Goal: Transaction & Acquisition: Purchase product/service

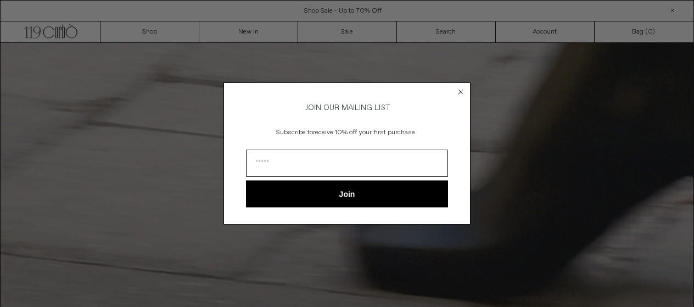
click at [459, 87] on circle "Close dialog" at bounding box center [461, 91] width 10 height 10
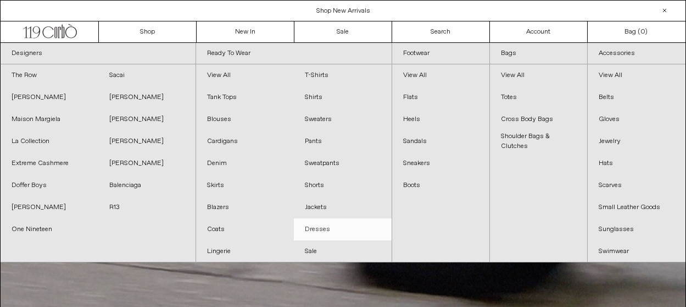
click at [316, 224] on link "Dresses" at bounding box center [343, 229] width 98 height 22
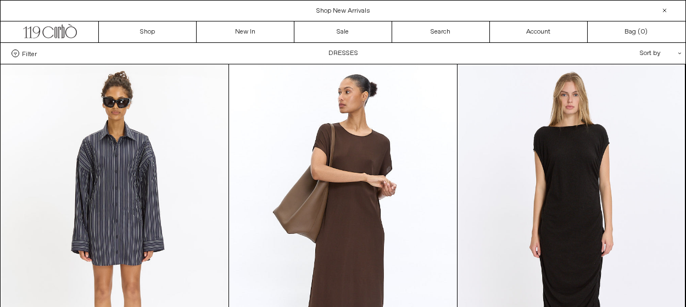
click at [27, 50] on span "Filter" at bounding box center [29, 53] width 15 height 8
click at [0, 0] on select "**********" at bounding box center [0, 0] width 0 height 0
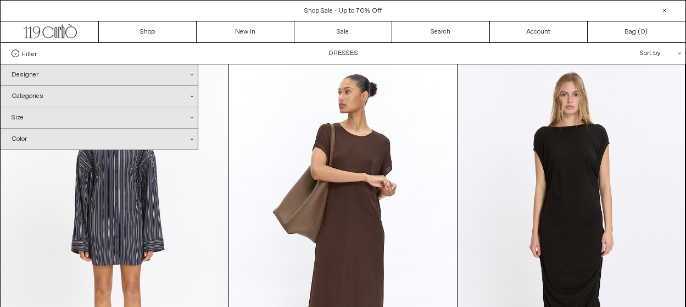
click at [672, 53] on div "Sort by .cls-1{fill:#231f20}" at bounding box center [625, 53] width 99 height 21
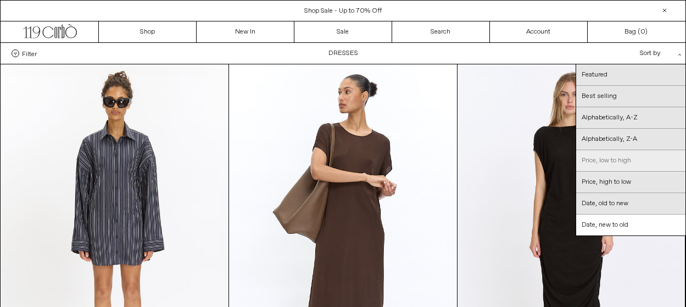
click at [648, 154] on link "Price, low to high" at bounding box center [630, 160] width 109 height 21
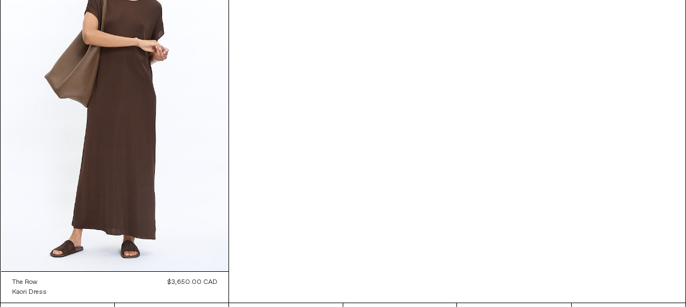
scroll to position [3173, 0]
